Goal: Find specific page/section: Find specific page/section

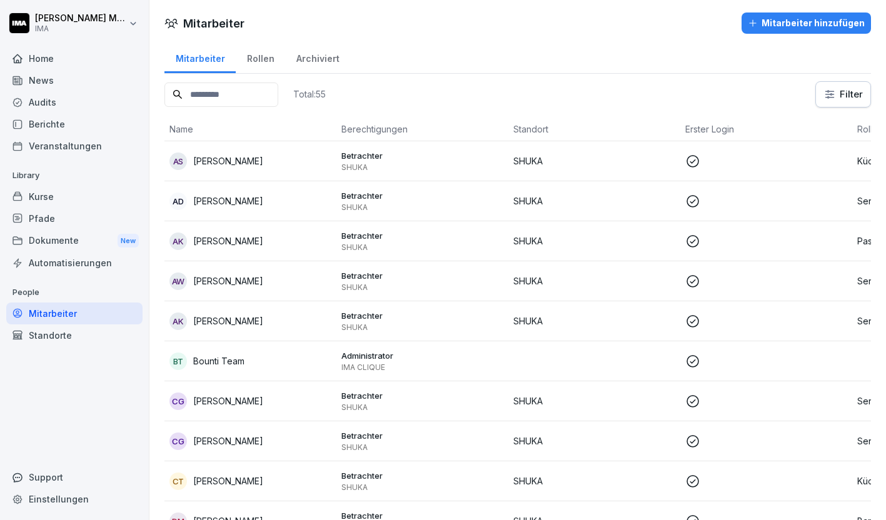
click at [303, 62] on div "Archiviert" at bounding box center [317, 57] width 65 height 32
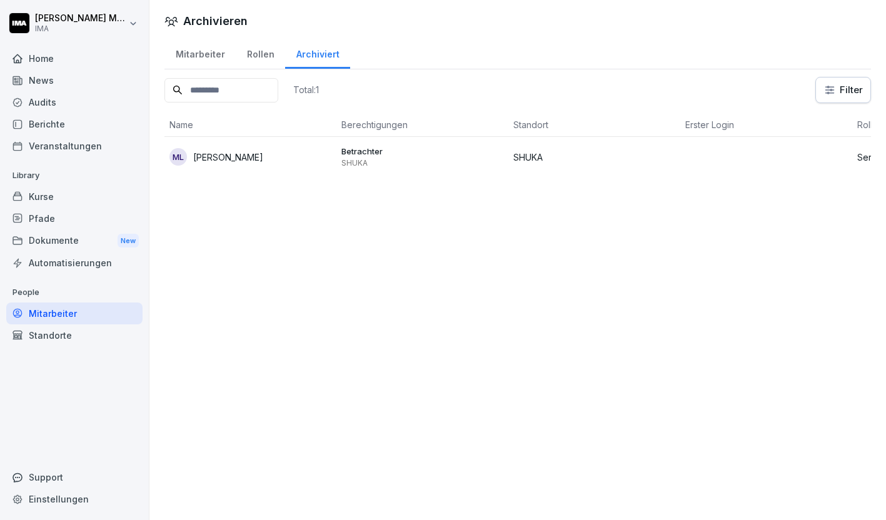
click at [260, 54] on div "Rollen" at bounding box center [260, 53] width 49 height 32
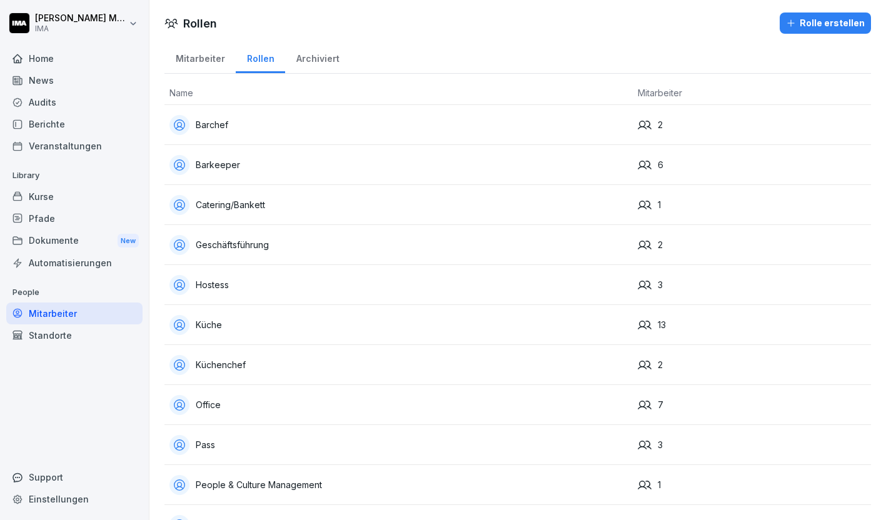
click at [212, 53] on div "Mitarbeiter" at bounding box center [199, 57] width 71 height 32
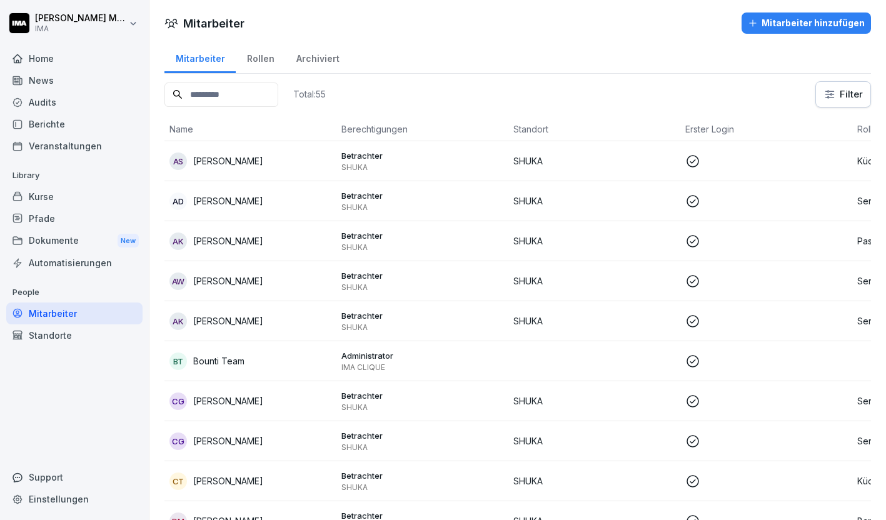
click at [48, 239] on div "Dokumente New" at bounding box center [74, 240] width 136 height 23
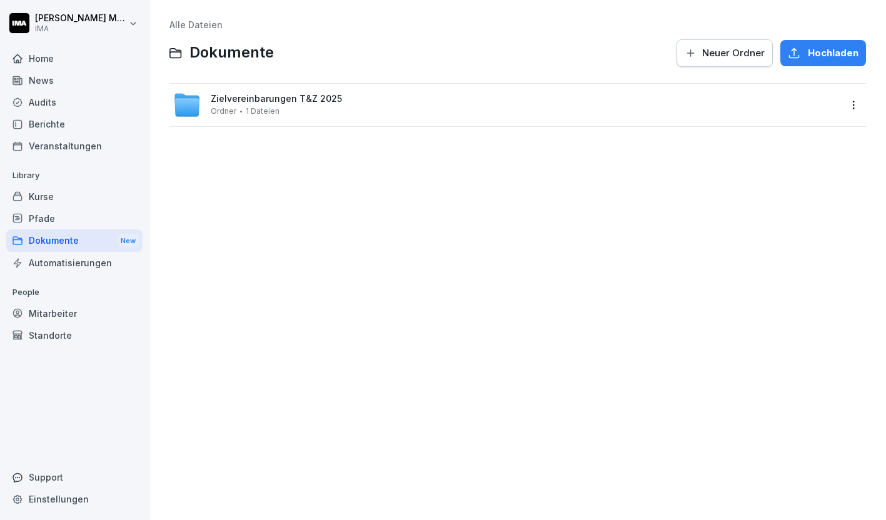
click at [388, 108] on div "Zielvereinbarungen T&Z 2025 Ordner 1 Dateien" at bounding box center [506, 105] width 666 height 28
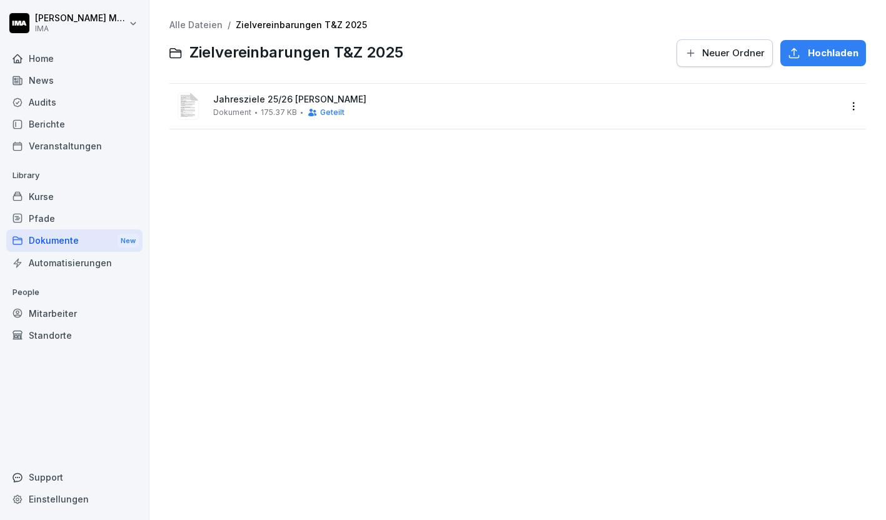
click at [388, 108] on div "Jahresziele 25/26 [PERSON_NAME] 175.37 KB Geteilt" at bounding box center [526, 105] width 626 height 23
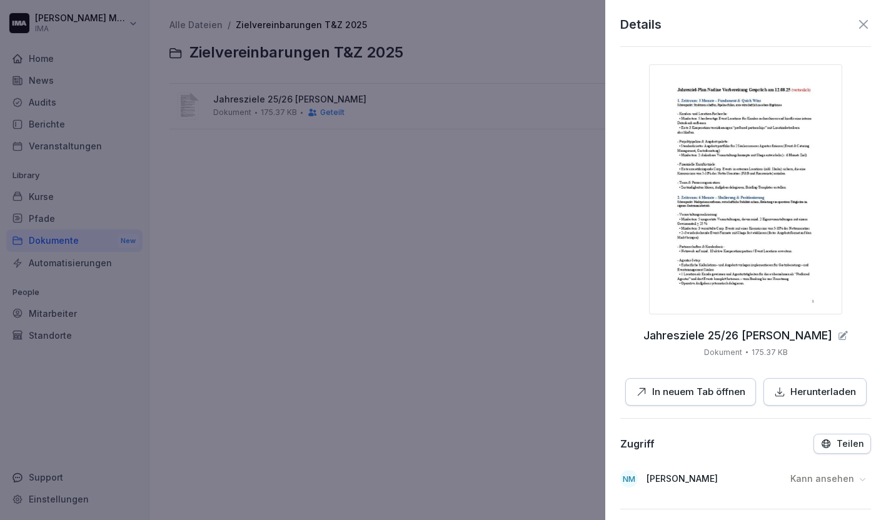
click at [866, 21] on icon at bounding box center [863, 24] width 9 height 9
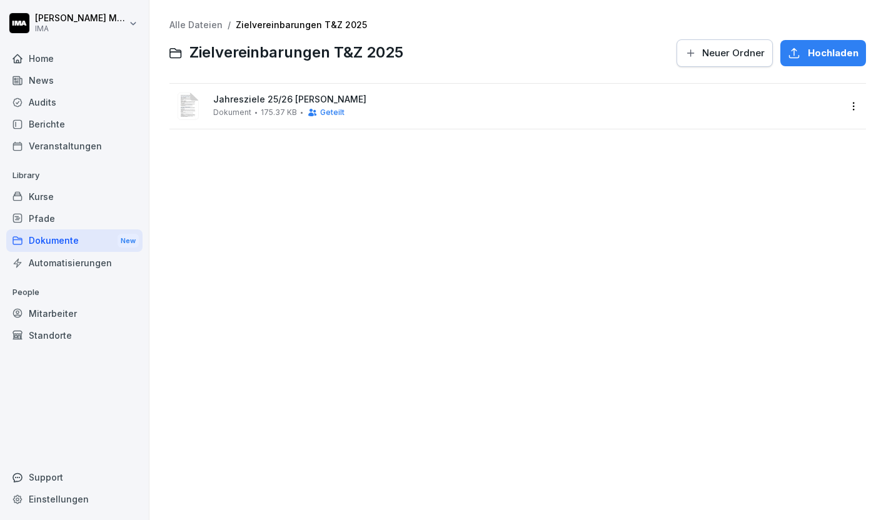
click at [73, 56] on div "Home" at bounding box center [74, 59] width 136 height 22
